Goal: Check status: Check status

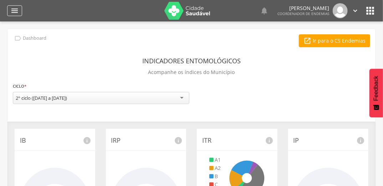
click at [17, 10] on icon "" at bounding box center [14, 10] width 9 height 9
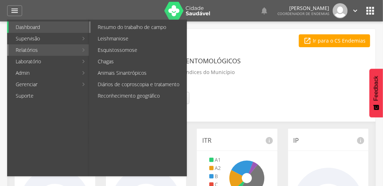
click at [142, 27] on link "Resumo do trabalho de campo" at bounding box center [139, 26] width 96 height 11
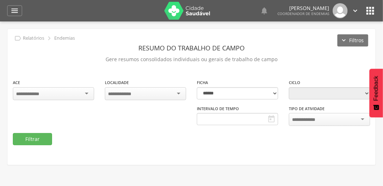
type input "**********"
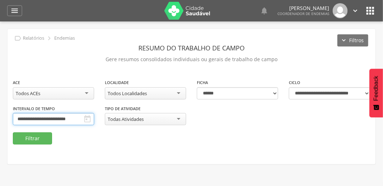
click at [70, 120] on input "**********" at bounding box center [53, 119] width 81 height 12
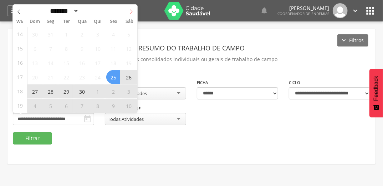
click at [130, 9] on icon at bounding box center [131, 11] width 5 height 5
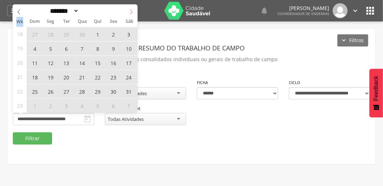
click at [130, 9] on icon at bounding box center [131, 11] width 5 height 5
click at [130, 12] on icon at bounding box center [131, 11] width 5 height 5
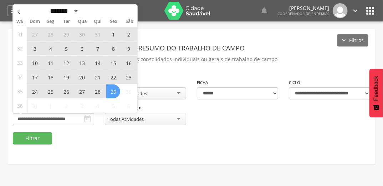
select select "*"
click at [293, 44] on header "Resumo do Trabalho de Campo" at bounding box center [192, 47] width 358 height 13
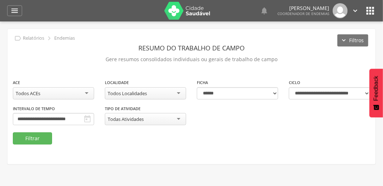
click at [307, 46] on header "Resumo do Trabalho de Campo" at bounding box center [192, 47] width 358 height 13
click at [310, 44] on header "Resumo do Trabalho de Campo" at bounding box center [192, 47] width 358 height 13
click at [306, 42] on header "Resumo do Trabalho de Campo" at bounding box center [192, 47] width 358 height 13
